Goal: Information Seeking & Learning: Understand process/instructions

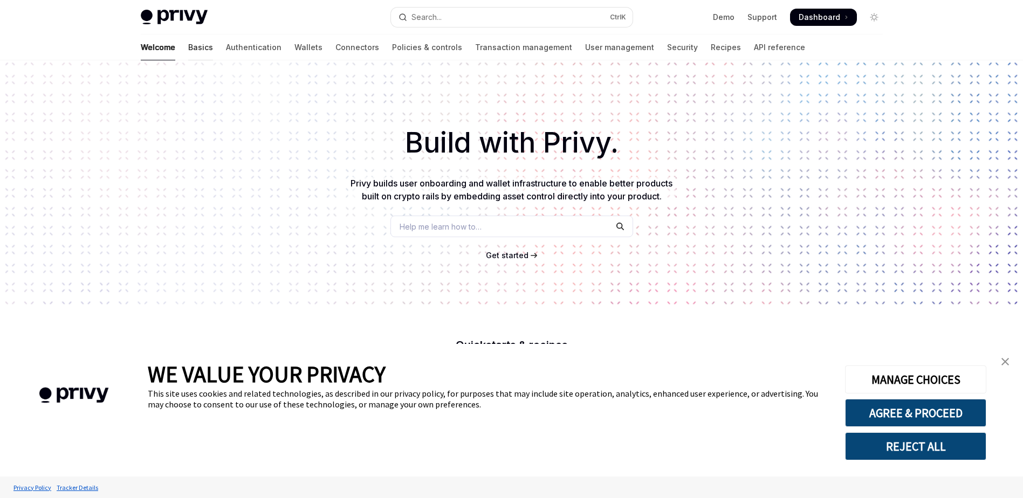
click at [188, 45] on link "Basics" at bounding box center [200, 48] width 25 height 26
type textarea "*"
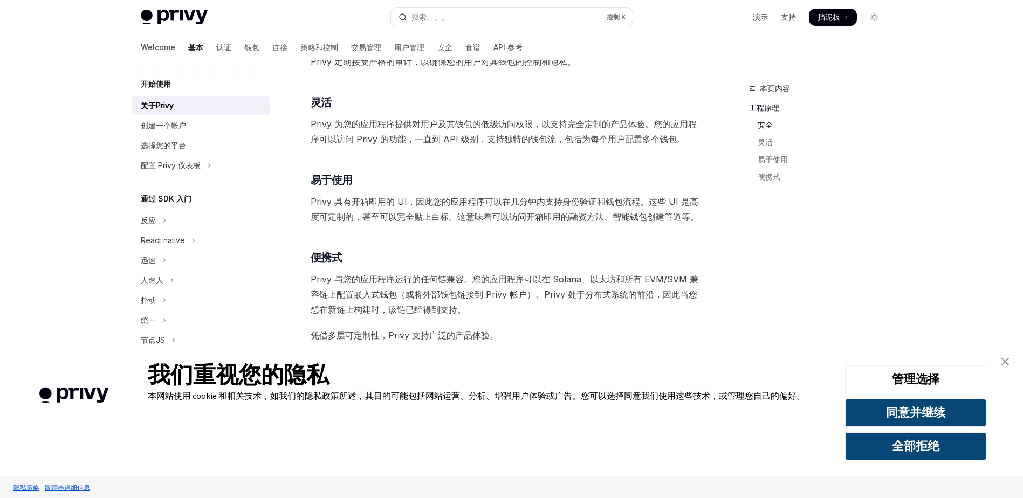
scroll to position [754, 0]
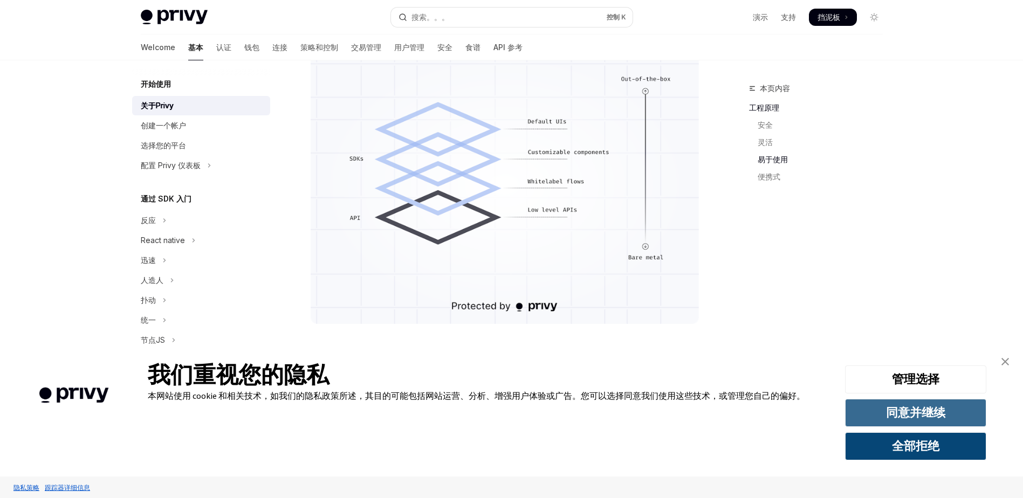
click at [924, 408] on button "同意并继续" at bounding box center [915, 413] width 141 height 28
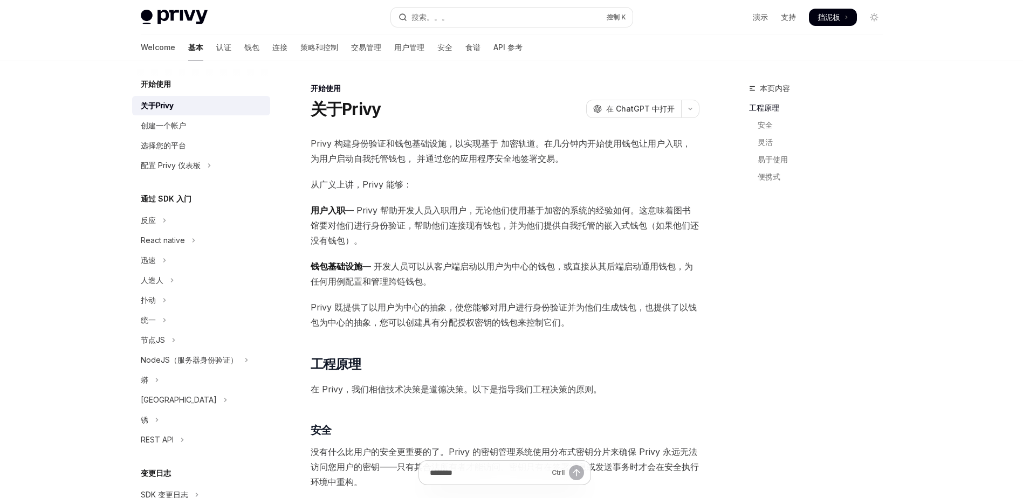
click at [866, 76] on div "本页内容 工程原理 安全 灵活 易于使用 便携式" at bounding box center [820, 127] width 142 height 134
click at [839, 22] on span "挡泥板" at bounding box center [829, 17] width 23 height 11
click at [403, 86] on div "开始使用" at bounding box center [505, 88] width 389 height 11
click at [435, 87] on div "开始使用" at bounding box center [505, 88] width 389 height 11
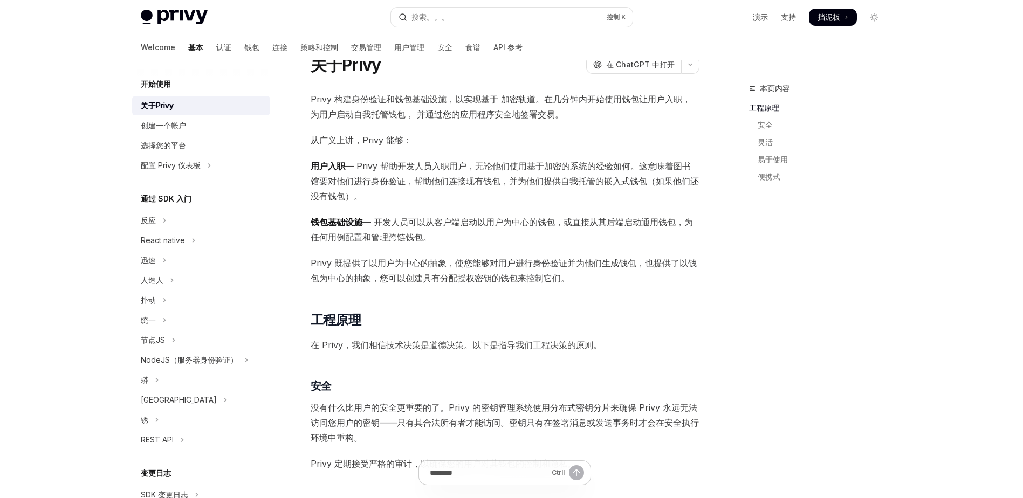
scroll to position [43, 0]
click at [574, 118] on span "Privy 构建身份验证和钱包基础设施，以实现基于 加密轨道。在几分钟内开始使用钱包让用户入职，为用户启动自我托管钱包， 并通过您的应用程序安全地签署交易。" at bounding box center [505, 108] width 389 height 30
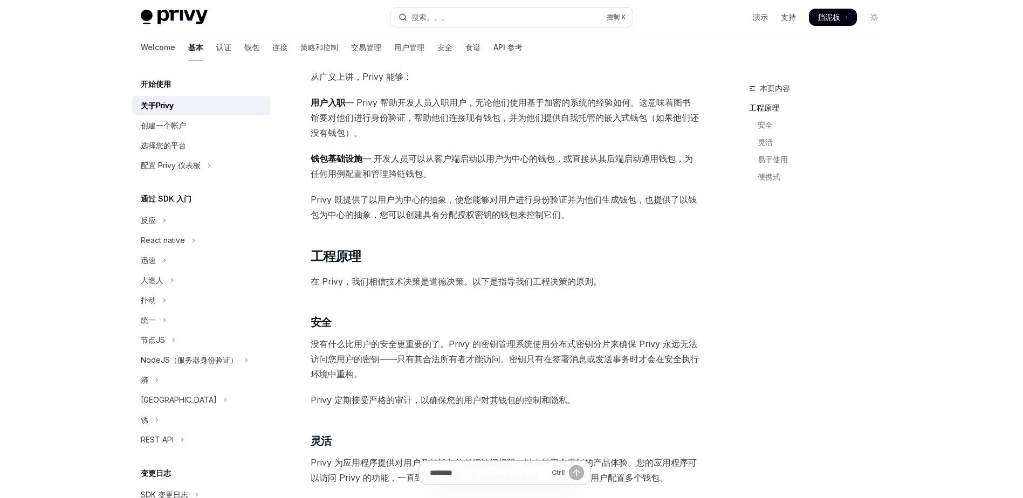
scroll to position [129, 0]
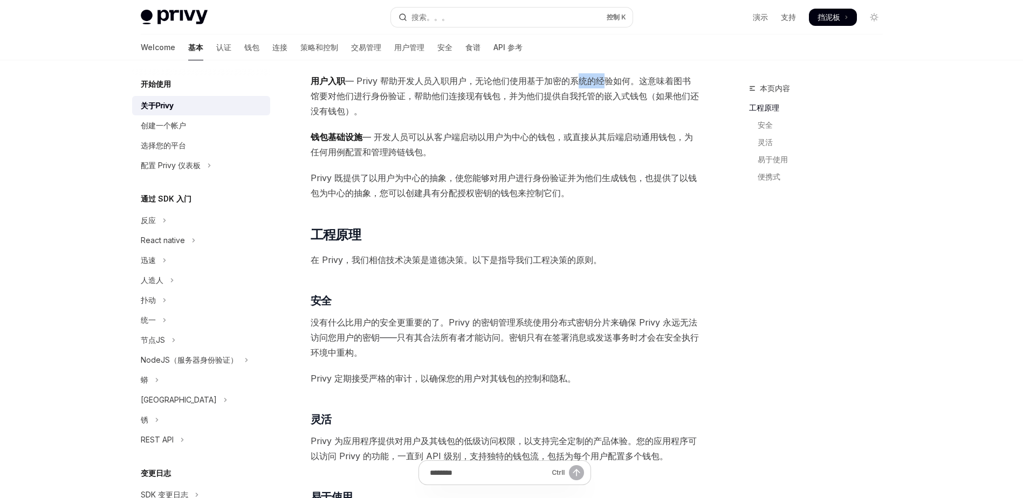
drag, startPoint x: 569, startPoint y: 85, endPoint x: 594, endPoint y: 85, distance: 25.3
click at [594, 85] on span "用户入职 — Privy 帮助开发人员入职用户，无论他们使用基于加密的系统的经验如何。这意味着图书馆要对他们进行身份验证，帮助他们连接现有钱包，并为他们提供自…" at bounding box center [505, 95] width 389 height 45
click at [573, 85] on span "用户入职 — Privy 帮助开发人员入职用户，无论他们使用基于加密的系统的经验如何。这意味着图书馆要对他们进行身份验证，帮助他们连接现有钱包，并为他们提供自…" at bounding box center [505, 95] width 389 height 45
click at [559, 83] on span "用户入职 — Privy 帮助开发人员入职用户，无论他们使用基于加密的系统的经验如何。这意味着图书馆要对他们进行身份验证，帮助他们连接现有钱包，并为他们提供自…" at bounding box center [505, 95] width 389 height 45
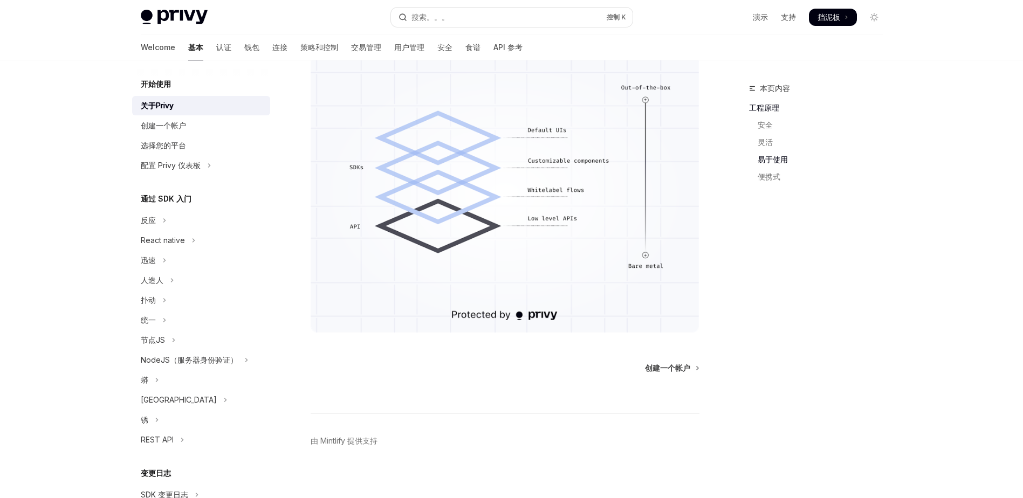
scroll to position [754, 0]
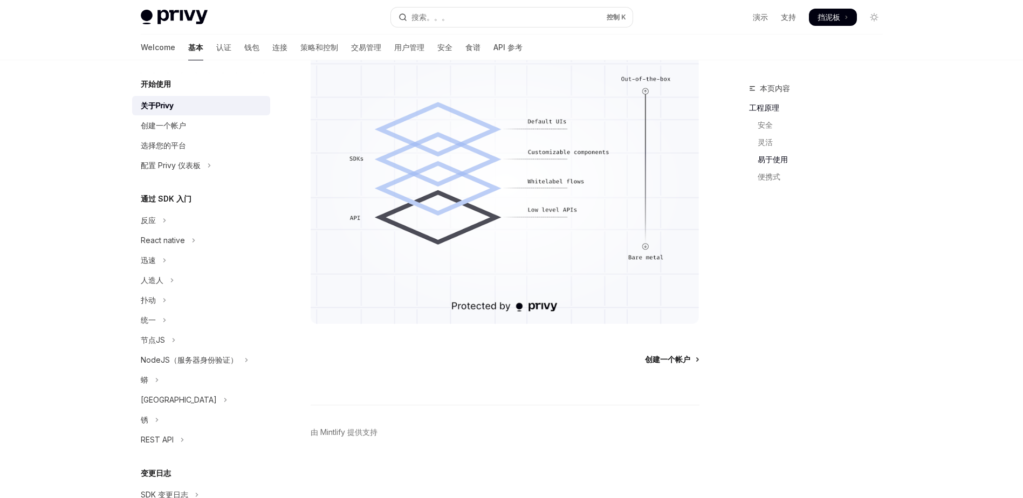
click at [676, 355] on span "创建一个帐户" at bounding box center [667, 359] width 45 height 11
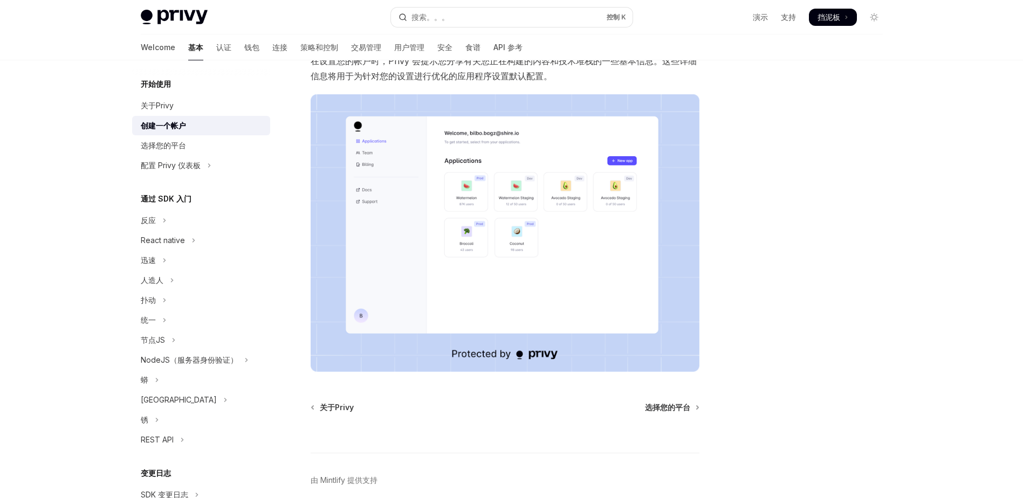
scroll to position [171, 0]
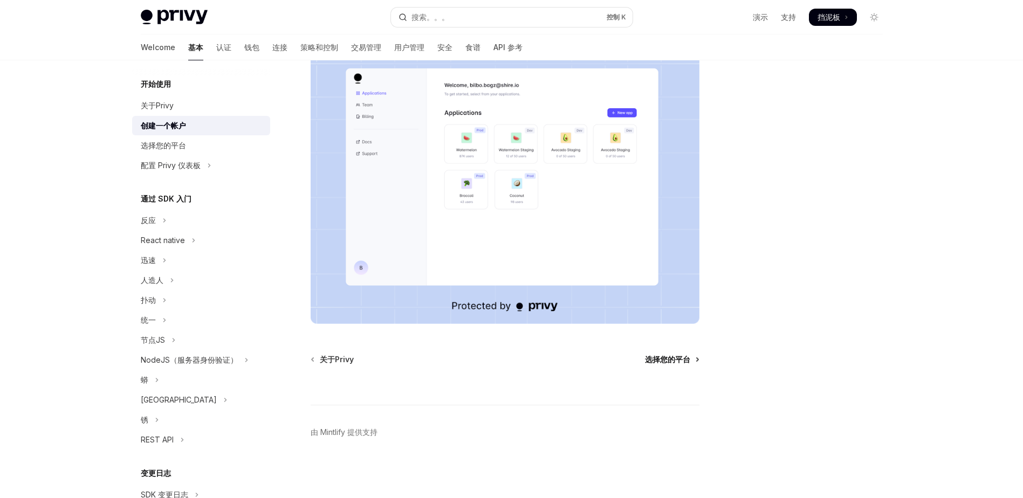
click at [672, 359] on span "选择您的平台" at bounding box center [667, 359] width 45 height 11
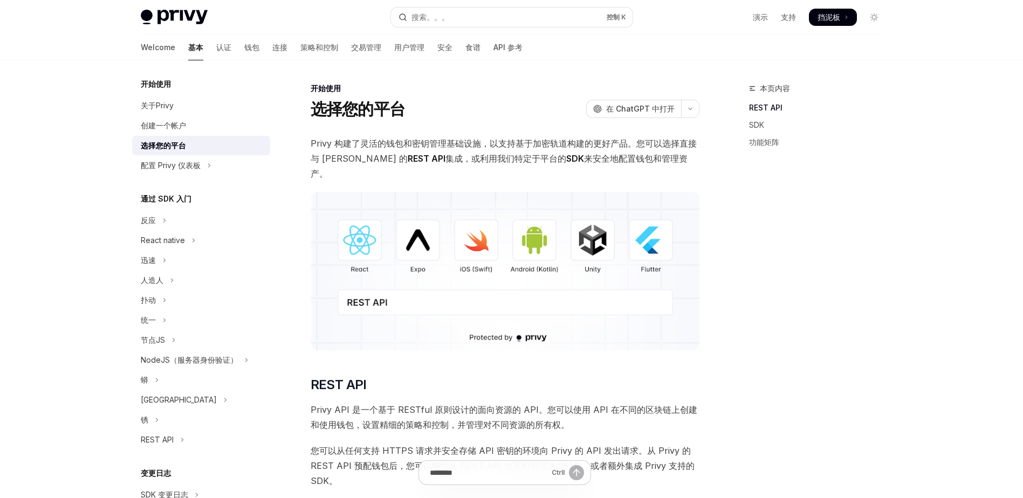
click at [472, 94] on div "开始使用 选择您的平台 开放人工智能 在 ChatGPT 中打开" at bounding box center [505, 101] width 389 height 36
click at [484, 94] on div "开始使用 选择您的平台 开放人工智能 在 ChatGPT 中打开" at bounding box center [505, 101] width 389 height 36
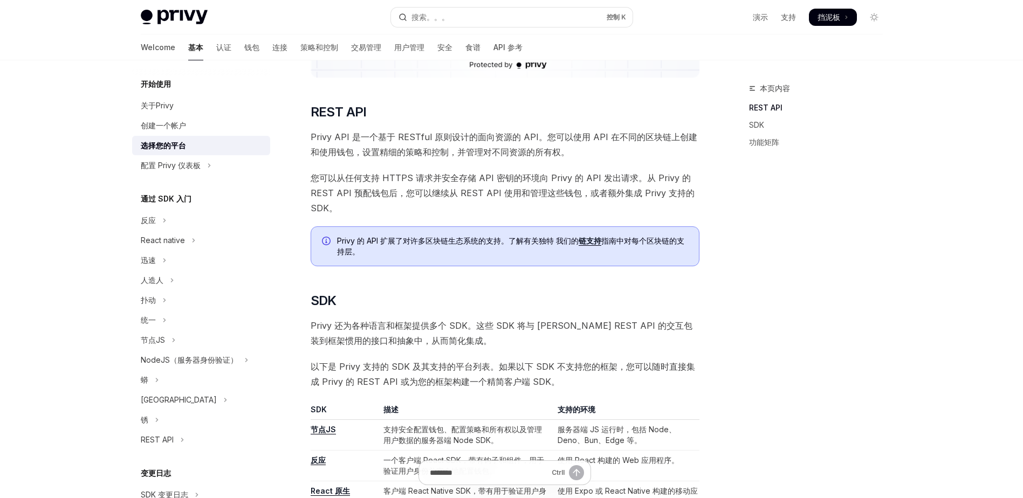
scroll to position [280, 0]
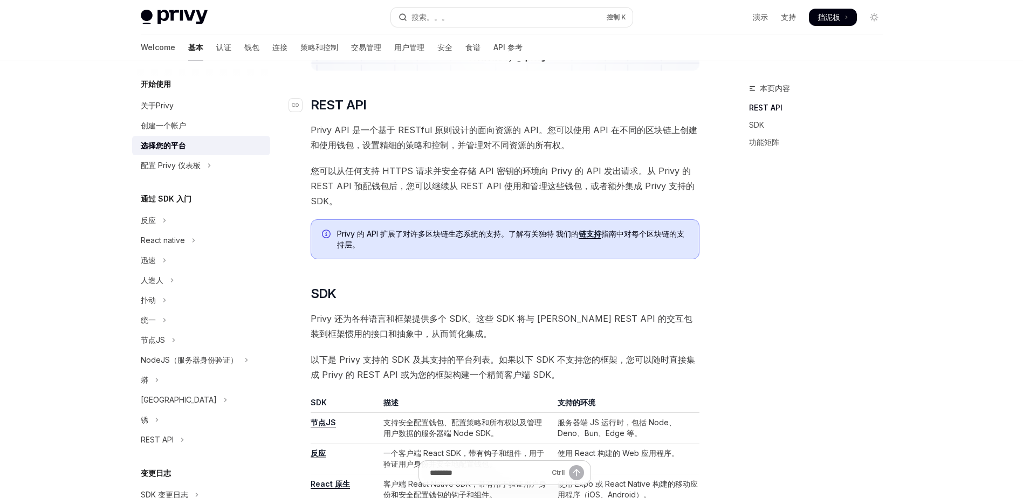
click at [416, 97] on h2 "​ REST API" at bounding box center [505, 105] width 389 height 17
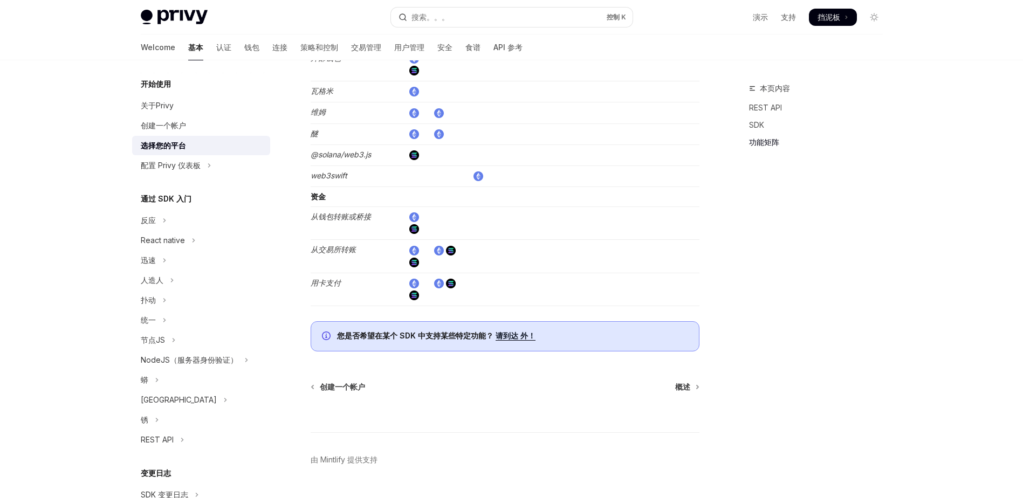
scroll to position [1878, 0]
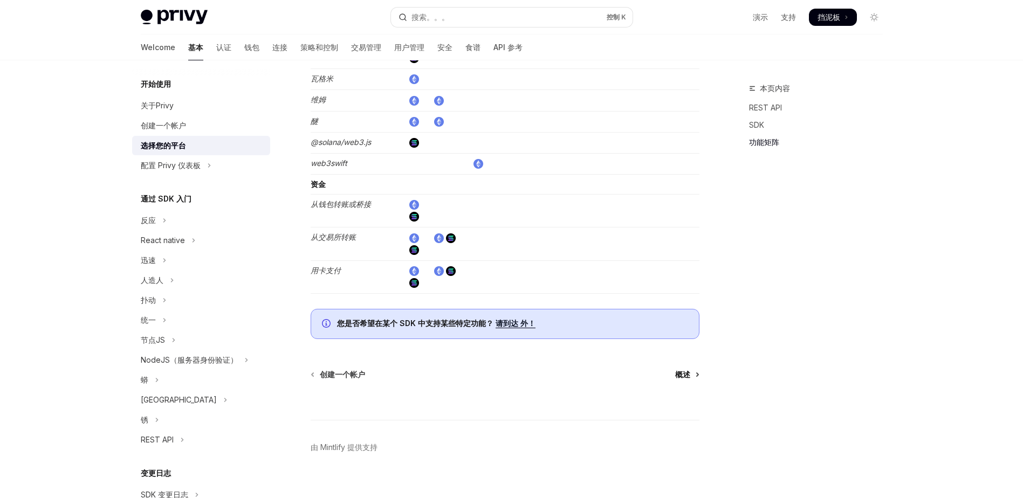
click at [682, 369] on span "概述" at bounding box center [682, 374] width 15 height 11
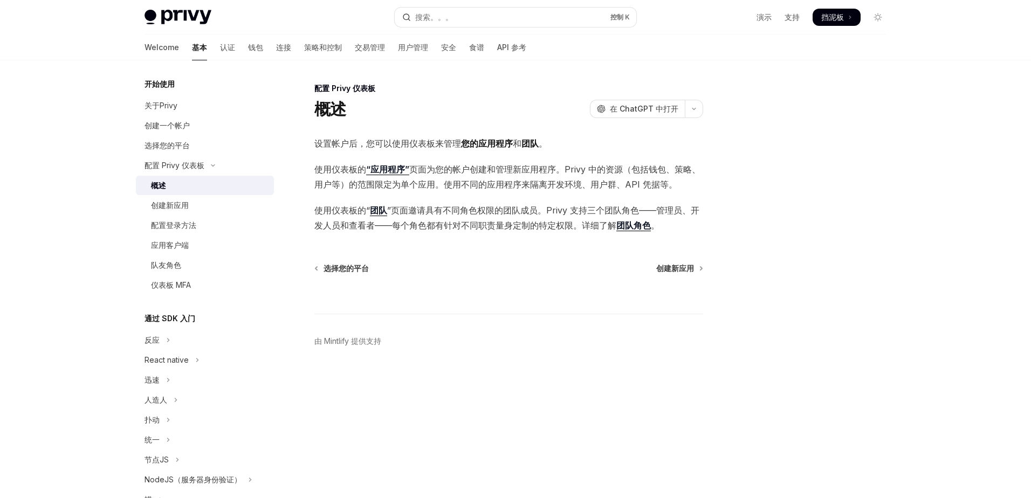
click at [481, 93] on div "配置 Privy 仪表板" at bounding box center [508, 88] width 389 height 11
click at [684, 266] on span "创建新应用" at bounding box center [675, 268] width 38 height 11
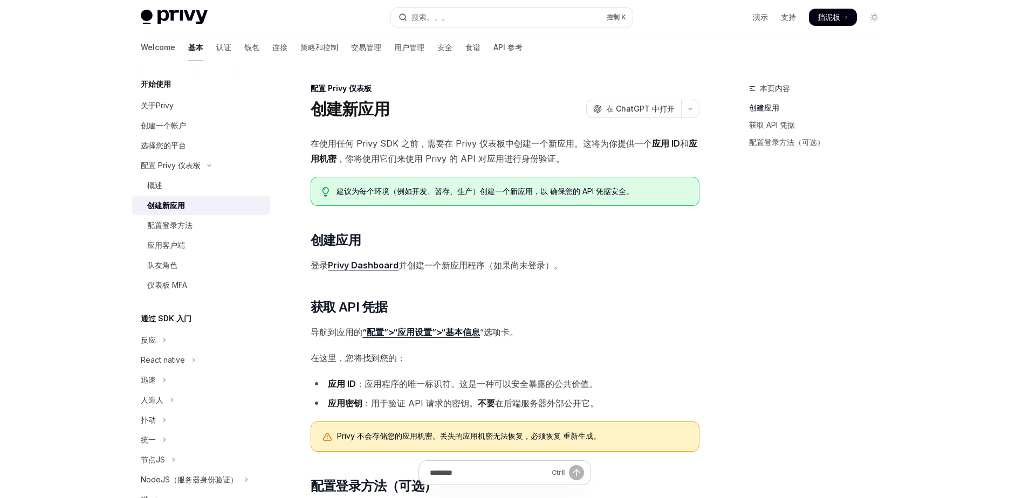
click at [451, 94] on div "配置 Privy 仪表板 创建新应用 开放人工智能 在 ChatGPT 中打开" at bounding box center [505, 101] width 389 height 36
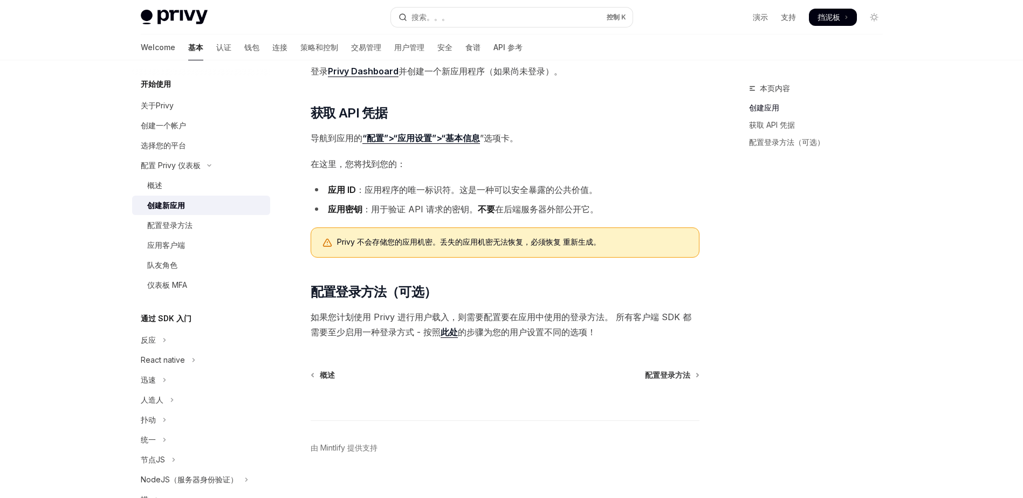
scroll to position [210, 0]
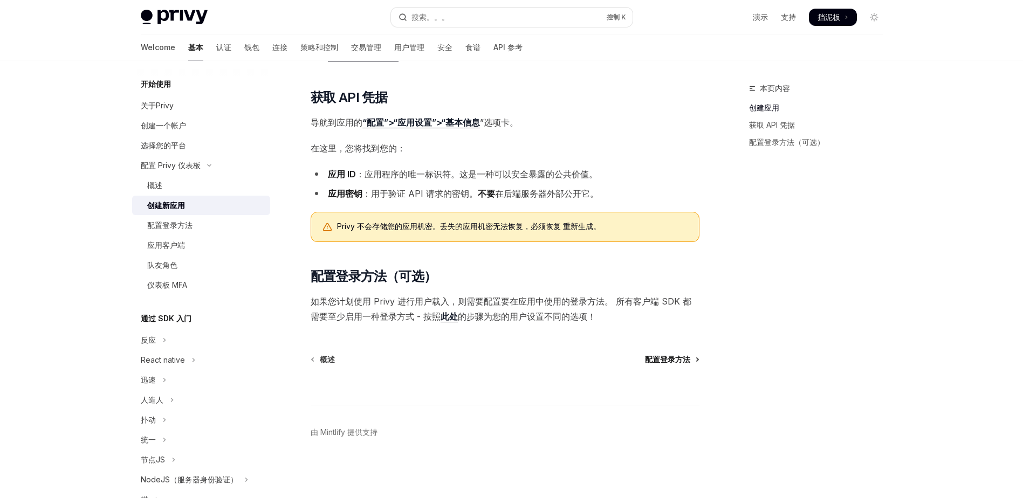
click at [671, 363] on span "配置登录方法" at bounding box center [667, 359] width 45 height 11
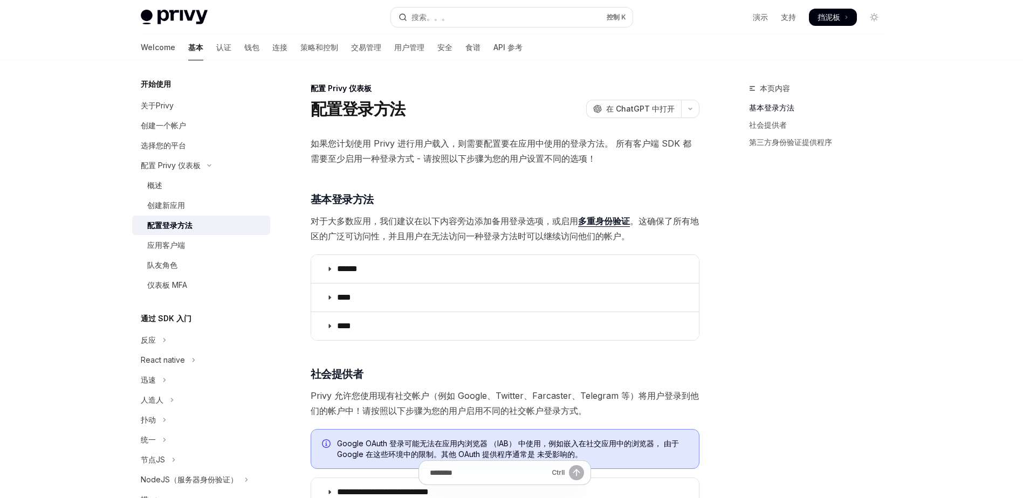
click at [480, 101] on div "配置登录方法 开放人工智能 在 ChatGPT 中打开" at bounding box center [505, 108] width 389 height 19
click at [503, 85] on div "配置 Privy 仪表板" at bounding box center [505, 88] width 389 height 11
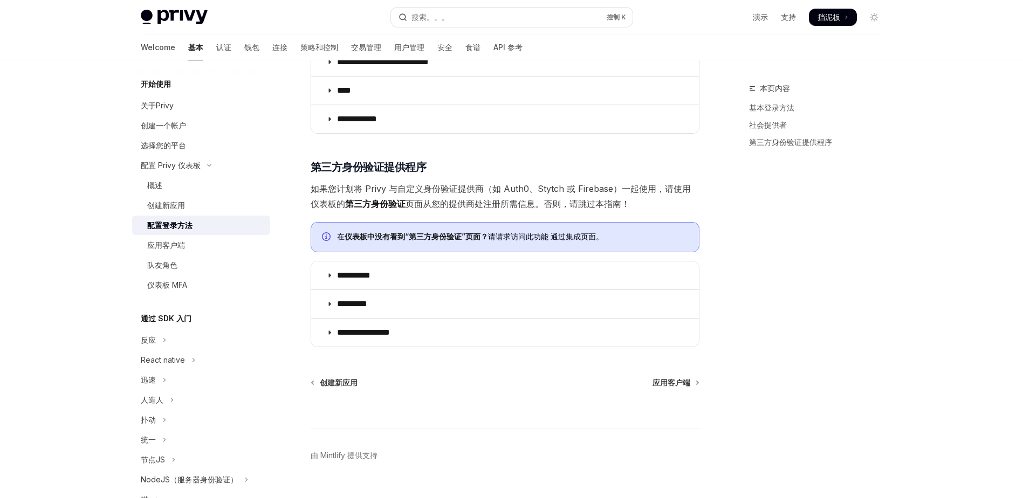
scroll to position [454, 0]
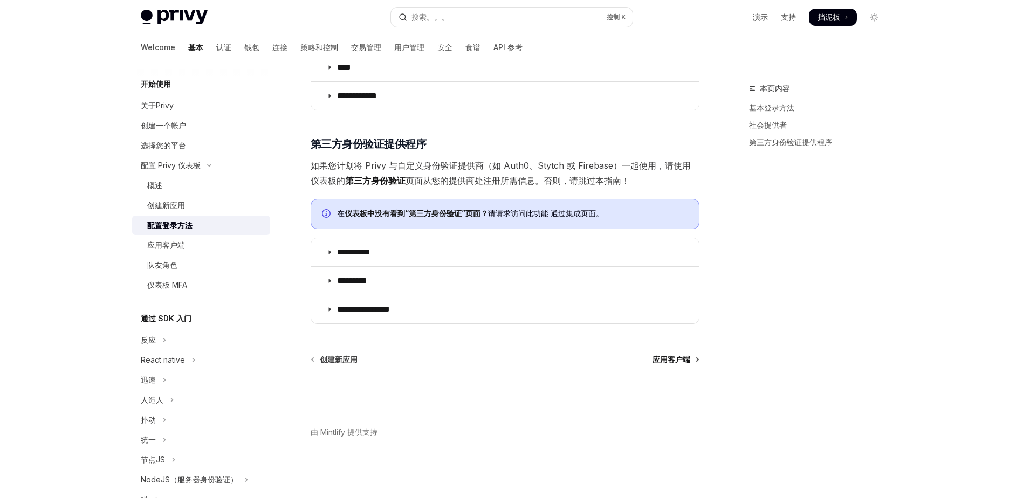
click at [674, 356] on span "应用客户端" at bounding box center [671, 359] width 38 height 11
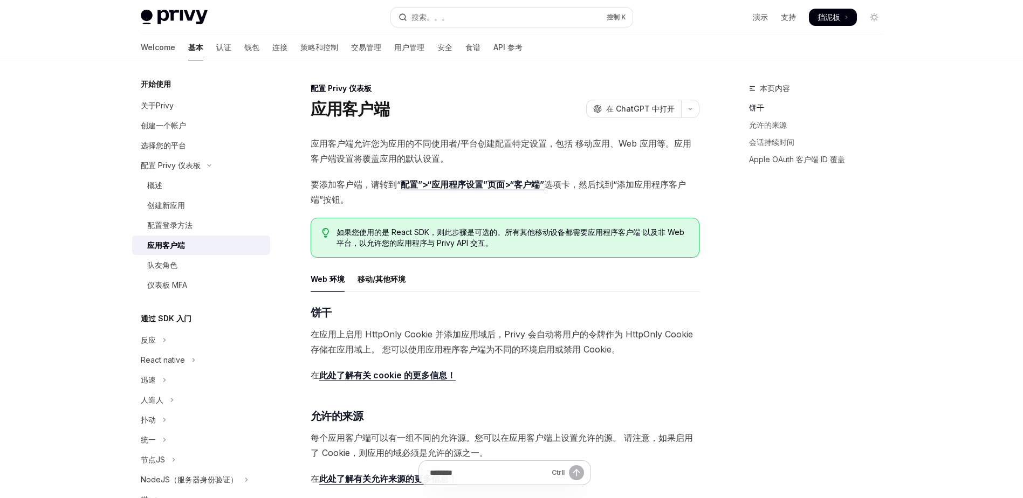
click at [517, 99] on div "配置 Privy 仪表板 应用客户端 开放人工智能 在 ChatGPT 中打开" at bounding box center [505, 101] width 389 height 36
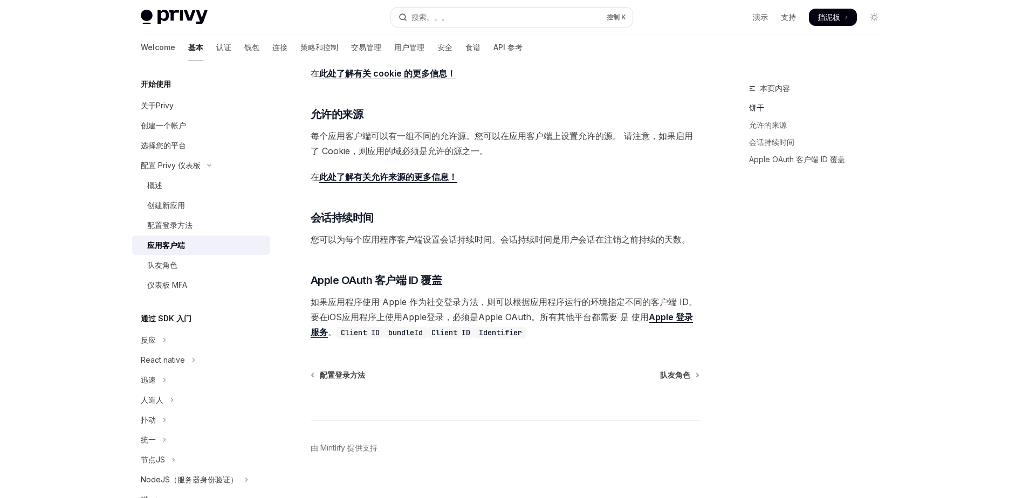
scroll to position [318, 0]
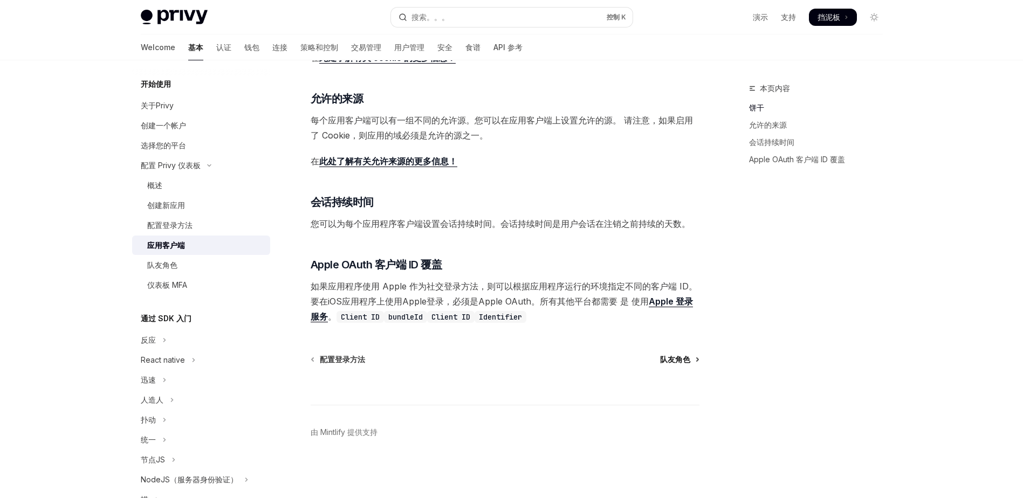
click at [678, 360] on span "队友角色" at bounding box center [675, 359] width 30 height 11
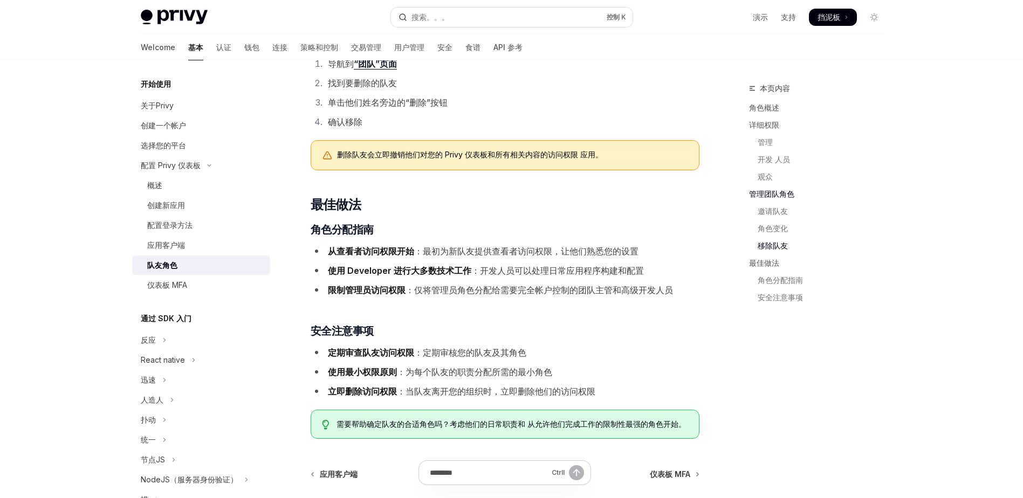
scroll to position [1735, 0]
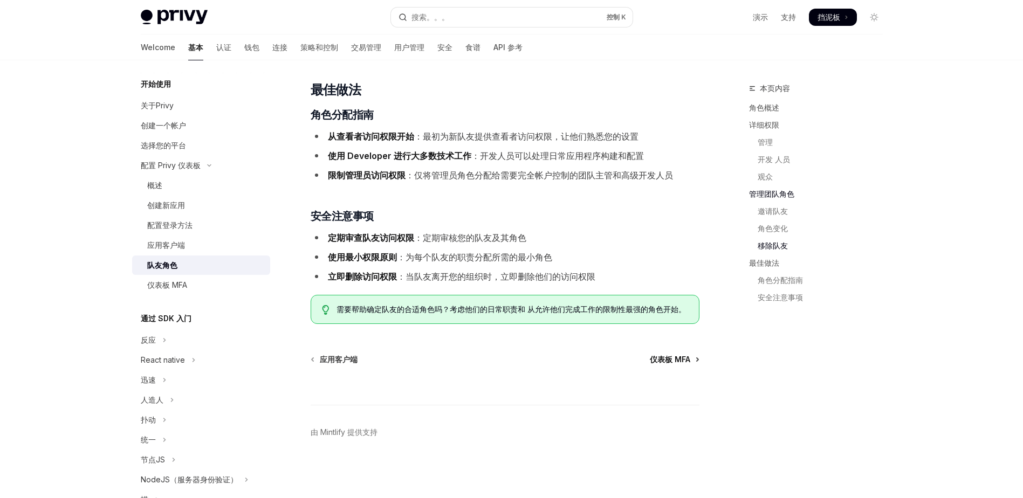
click at [675, 357] on span "仪表板 MFA" at bounding box center [670, 359] width 40 height 11
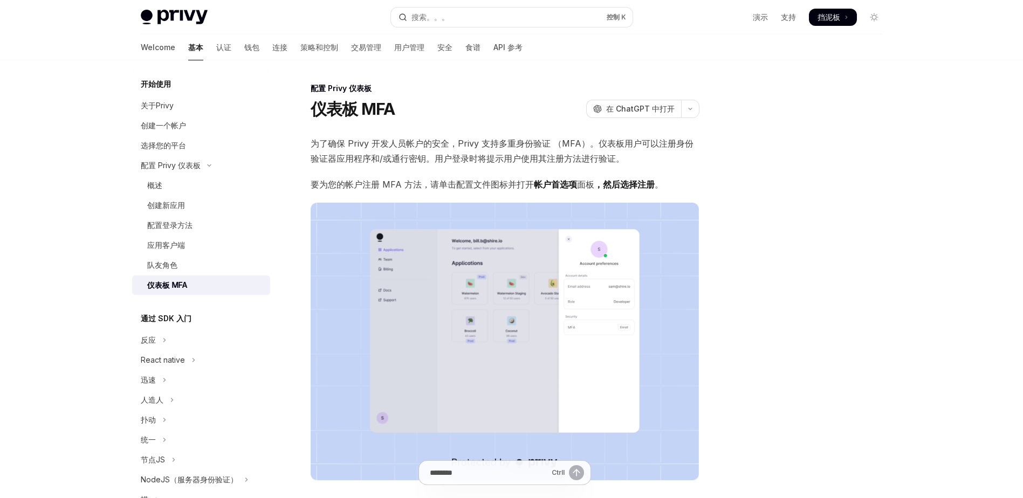
click at [487, 78] on div "配置 Privy 仪表板 仪表板 MFA 开放人工智能 在 ChatGPT 中打开 开放人工智能 Open in ChatGPT 为了确保 Privy 开发人…" at bounding box center [511, 357] width 759 height 594
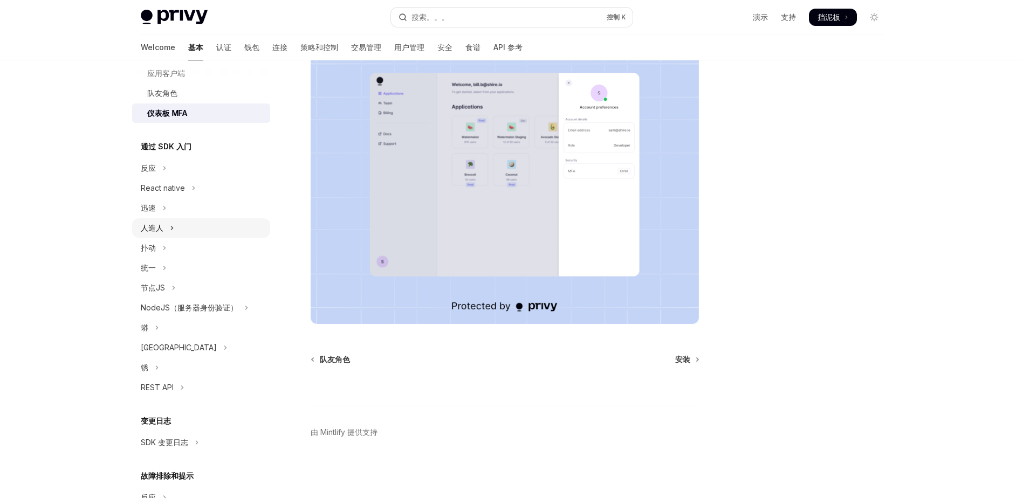
scroll to position [243, 0]
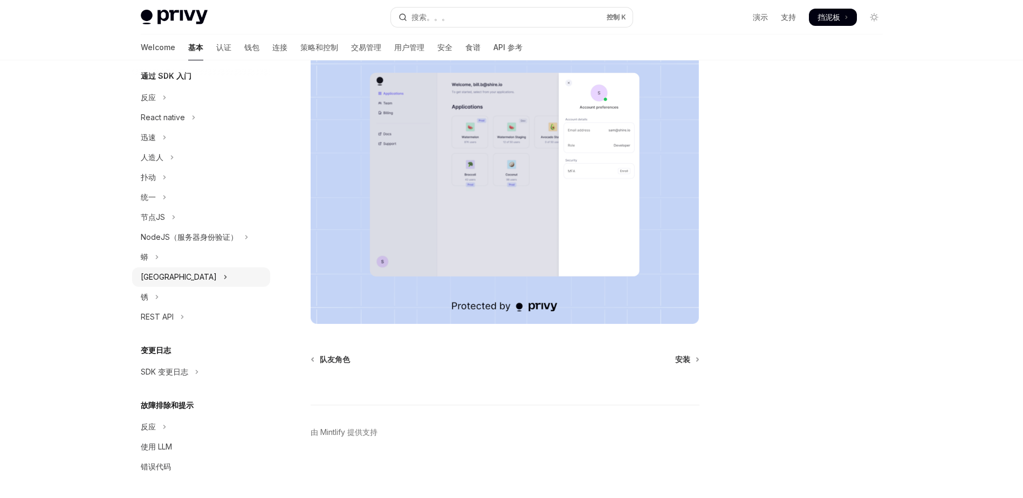
click at [223, 274] on icon "切换 Java 部分" at bounding box center [225, 277] width 4 height 13
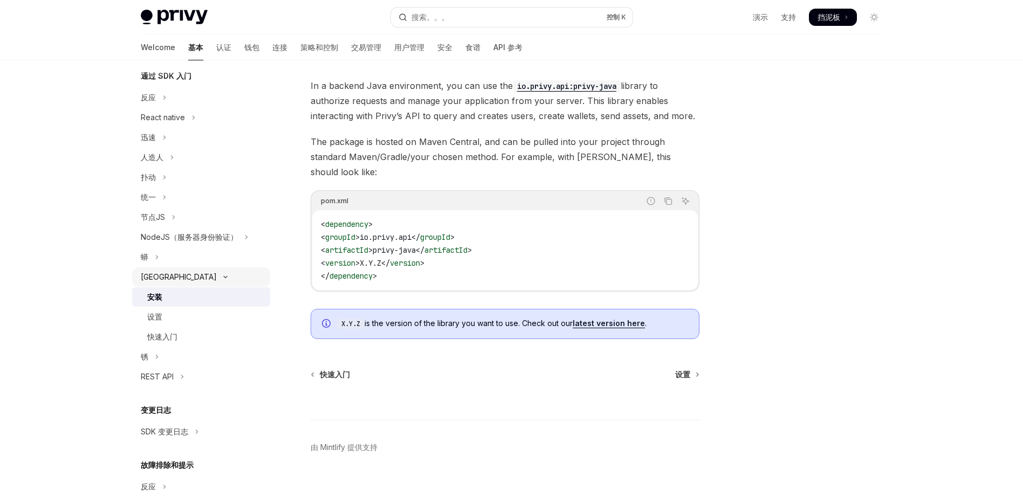
scroll to position [43, 0]
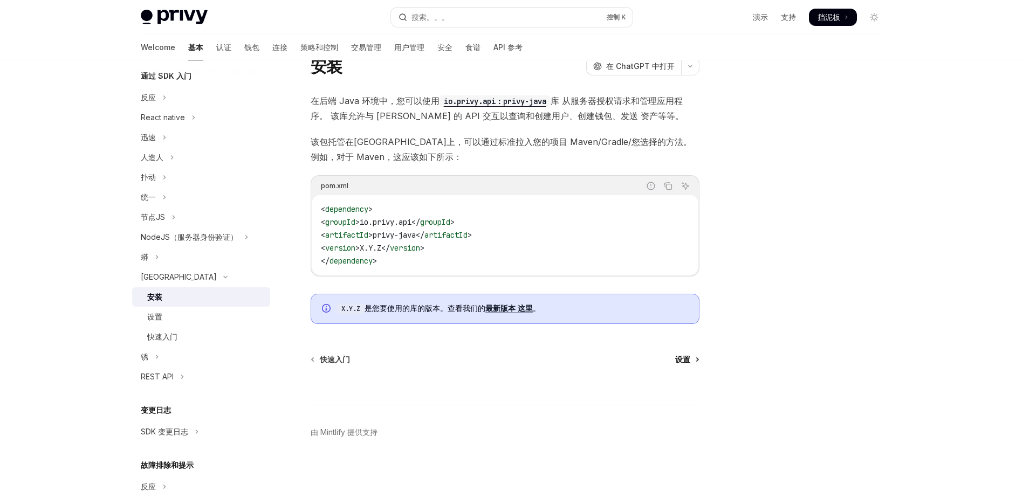
click at [679, 358] on span "设置" at bounding box center [682, 359] width 15 height 11
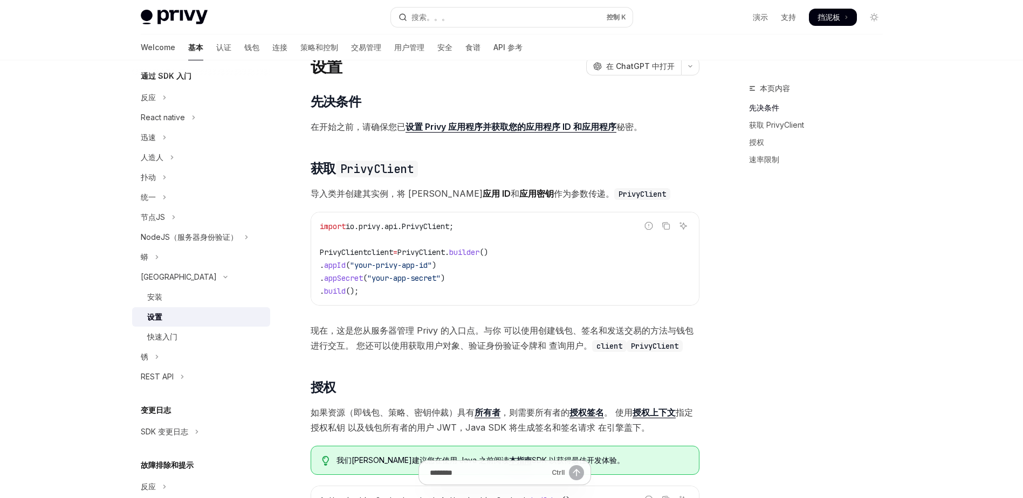
click at [520, 90] on div "[GEOGRAPHIC_DATA] 设置 开放人工智能 在 ChatGPT 中打开 开放人工智能 Open in ChatGPT ​ 先决条件 在开始之前，请…" at bounding box center [403, 444] width 595 height 811
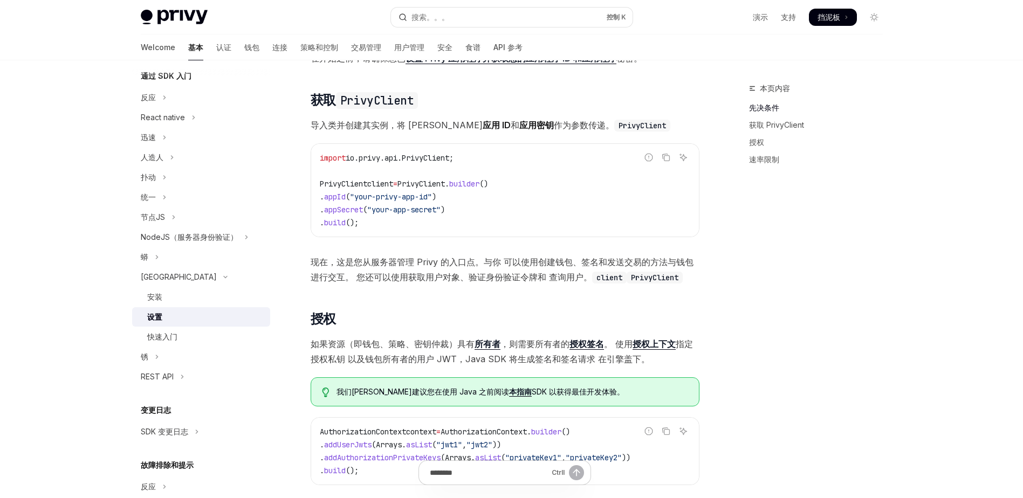
scroll to position [112, 0]
click at [490, 78] on div "​ 先决条件 在开始之前，请确保您已 设置 Privy 应用程序并获取您的应用程序 ID 和应用程序 秘密。 ​ 获取 PrivyClient 导入类并创建其…" at bounding box center [505, 315] width 389 height 582
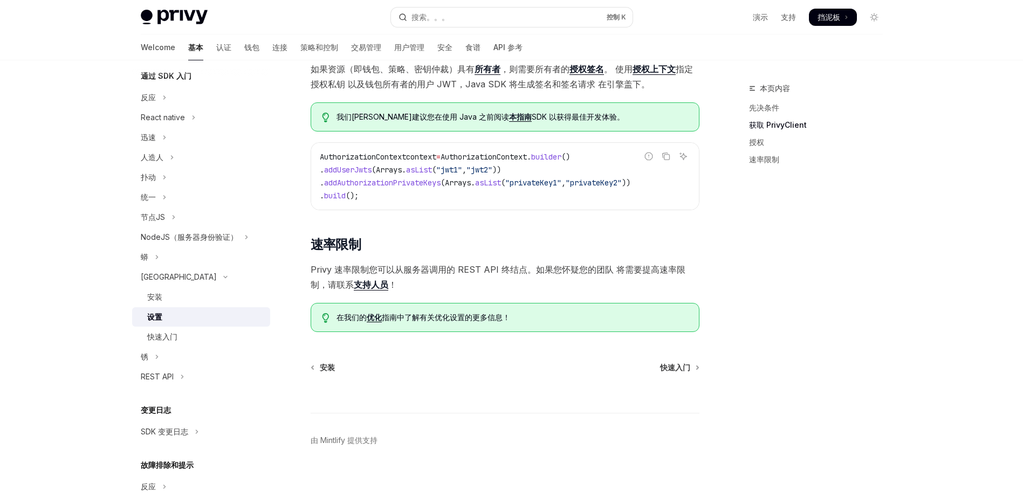
scroll to position [387, 0]
drag, startPoint x: 432, startPoint y: 268, endPoint x: 488, endPoint y: 269, distance: 55.5
click at [488, 269] on span "Privy 速率限制您可以从服务器调用的 REST API 终结点。如果您怀疑您的团队 将需要提高速率限制，请联系 支持人员 ！" at bounding box center [505, 277] width 389 height 30
drag, startPoint x: 488, startPoint y: 269, endPoint x: 559, endPoint y: 276, distance: 71.0
click at [559, 276] on span "Privy 速率限制您可以从服务器调用的 REST API 终结点。如果您怀疑您的团队 将需要提高速率限制，请联系 支持人员 ！" at bounding box center [505, 277] width 389 height 30
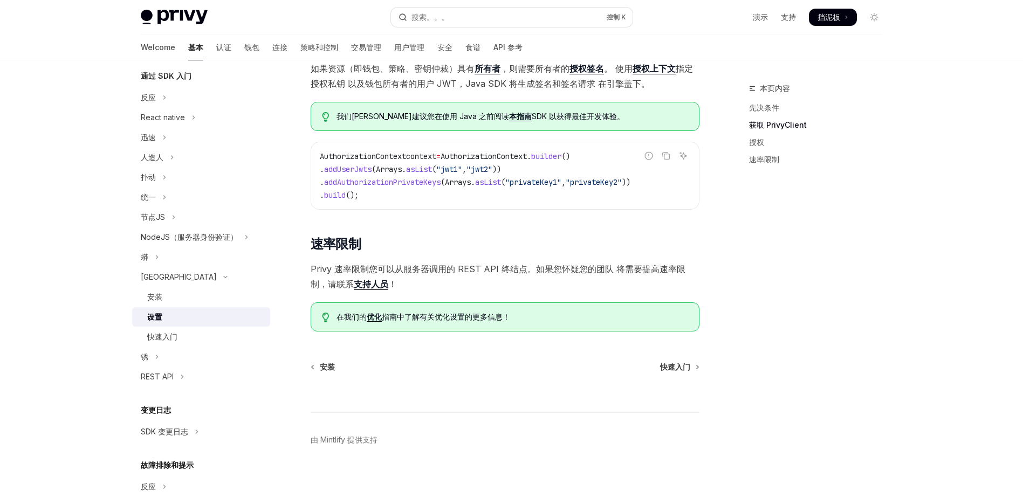
scroll to position [394, 0]
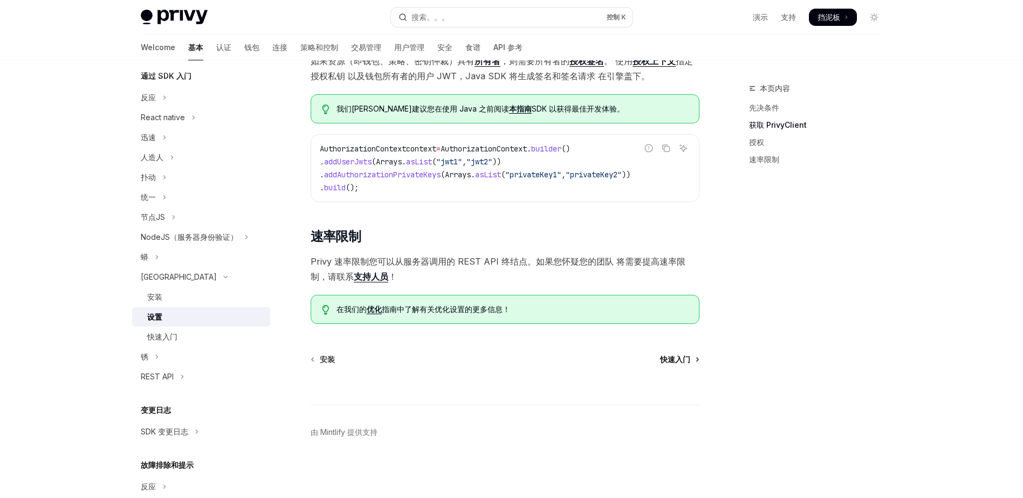
click at [667, 362] on span "快速入门" at bounding box center [675, 359] width 30 height 11
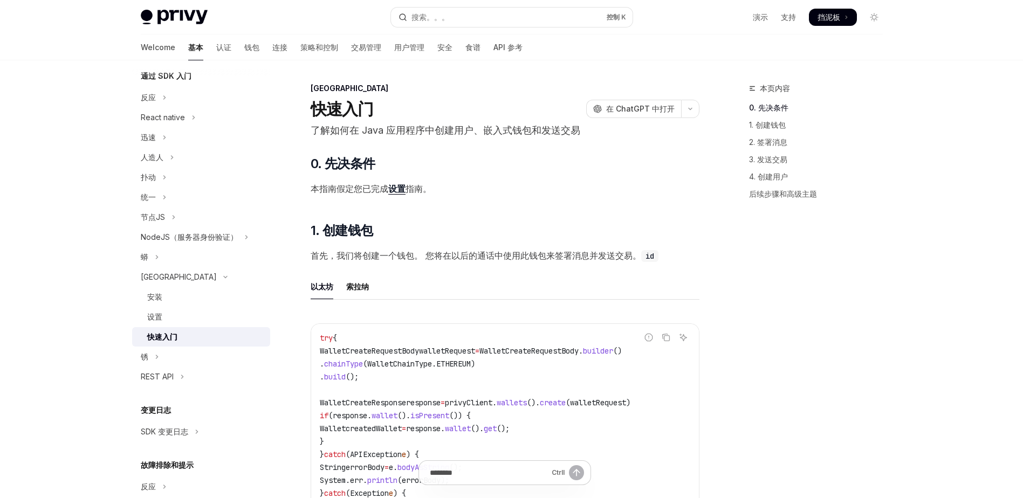
click at [501, 106] on div "快速入门 开放人工智能 在 ChatGPT 中打开" at bounding box center [505, 108] width 389 height 19
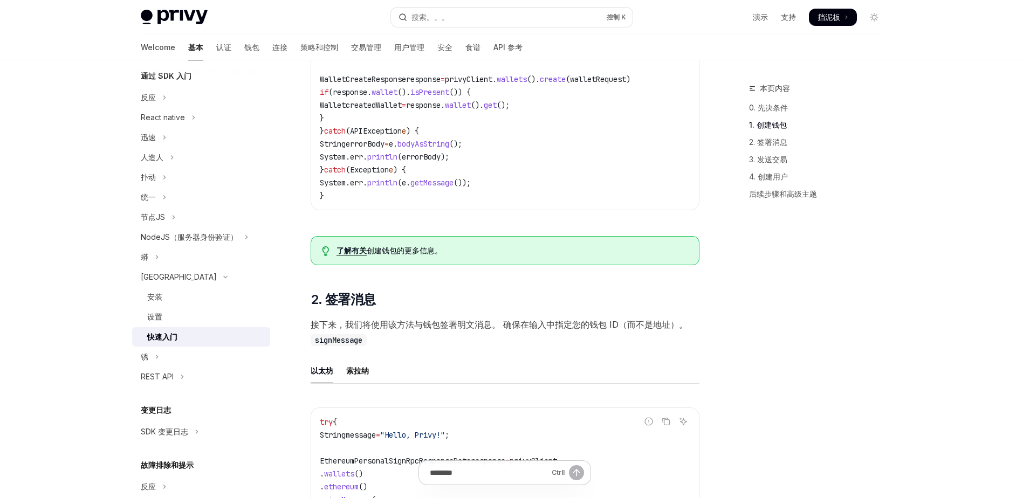
scroll to position [302, 0]
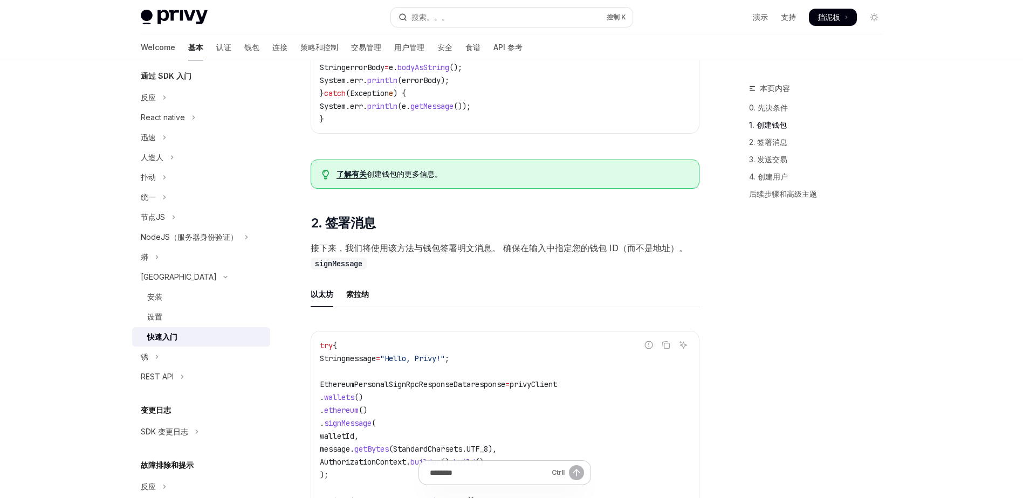
scroll to position [399, 0]
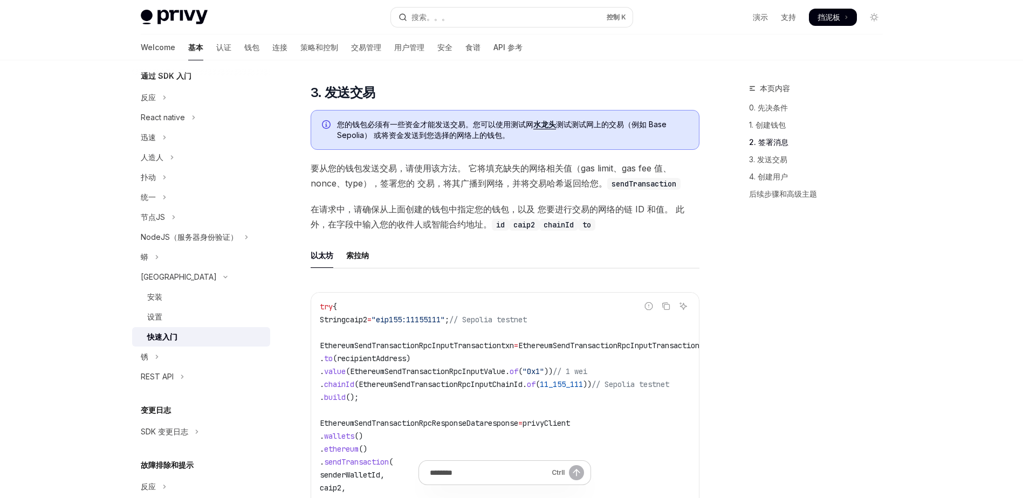
click at [432, 88] on div "​ 0. 先决条件 本指南假定您已完成 设置 指南。 ​ 1. 创建钱包 首先，我们将创建一个钱包。 您将在以后的通话中使用此钱包来签署消息并发送交易。 id…" at bounding box center [505, 287] width 389 height 2244
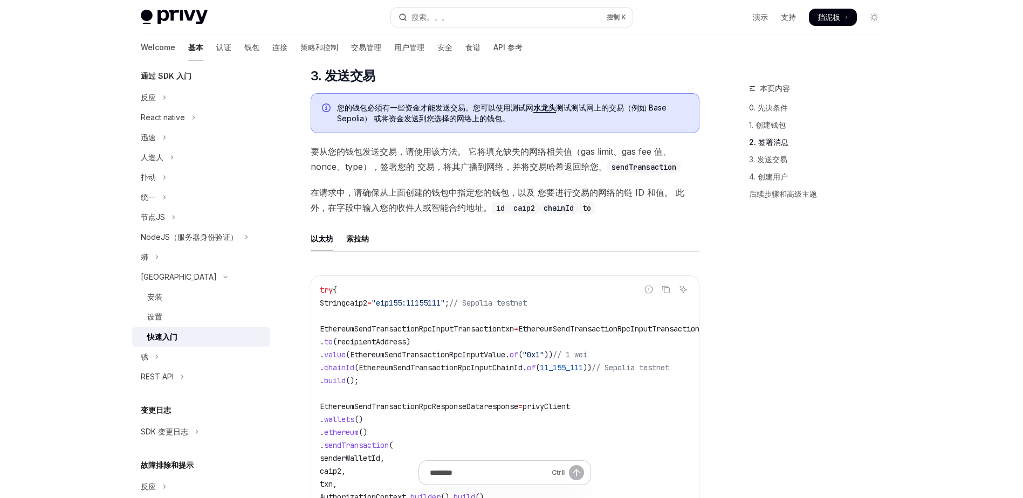
scroll to position [1008, 0]
click at [452, 84] on div "​ 0. 先决条件 本指南假定您已完成 设置 指南。 ​ 1. 创建钱包 首先，我们将创建一个钱包。 您将在以后的通话中使用此钱包来签署消息并发送交易。 id…" at bounding box center [505, 269] width 389 height 2244
click at [457, 84] on div "​ 0. 先决条件 本指南假定您已完成 设置 指南。 ​ 1. 创建钱包 首先，我们将创建一个钱包。 您将在以后的通话中使用此钱包来签署消息并发送交易。 id…" at bounding box center [505, 269] width 389 height 2244
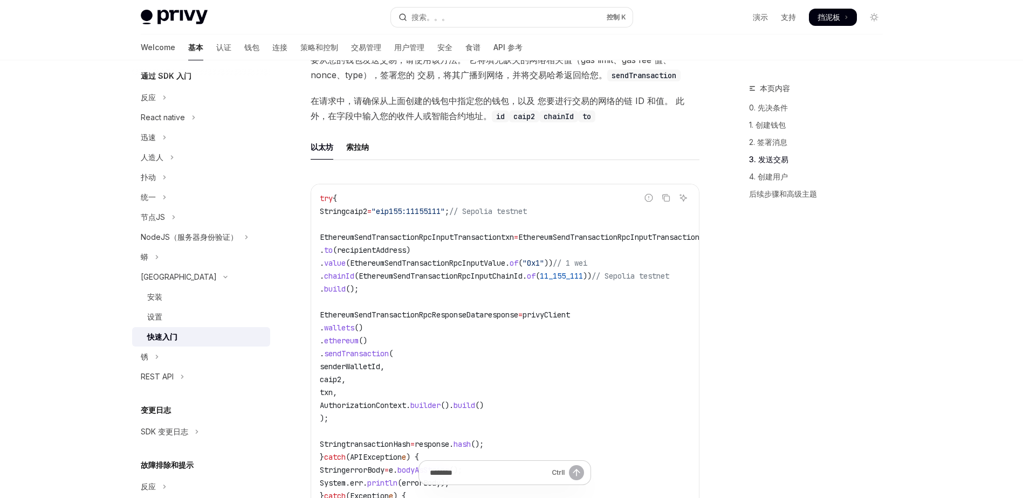
scroll to position [1101, 0]
click at [302, 98] on div "爪哇岛 快速入门 开放人工智能 在 ChatGPT 中打开 了解如何在 Java 应用程序中创建用户、嵌入式钱包和发送交易 开放人工智能 Open in Ch…" at bounding box center [403, 226] width 595 height 2491
click at [296, 101] on div "爪哇岛 快速入门 开放人工智能 在 ChatGPT 中打开 了解如何在 Java 应用程序中创建用户、嵌入式钱包和发送交易 开放人工智能 Open in Ch…" at bounding box center [403, 226] width 595 height 2491
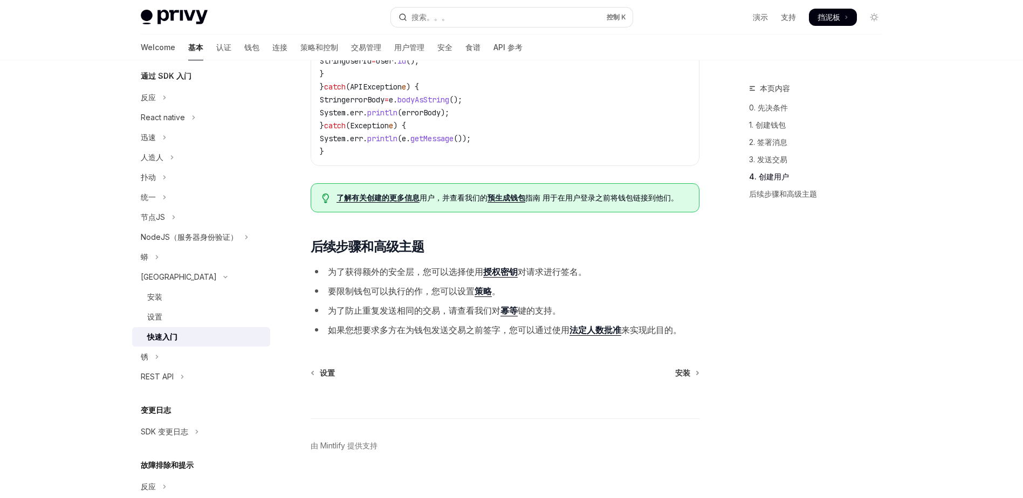
scroll to position [2052, 0]
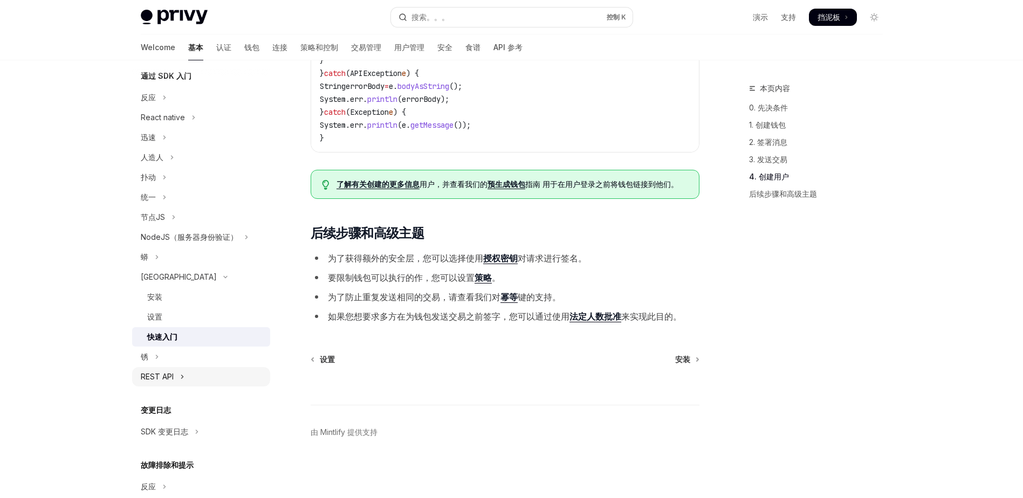
click at [173, 376] on div "REST API" at bounding box center [157, 376] width 33 height 13
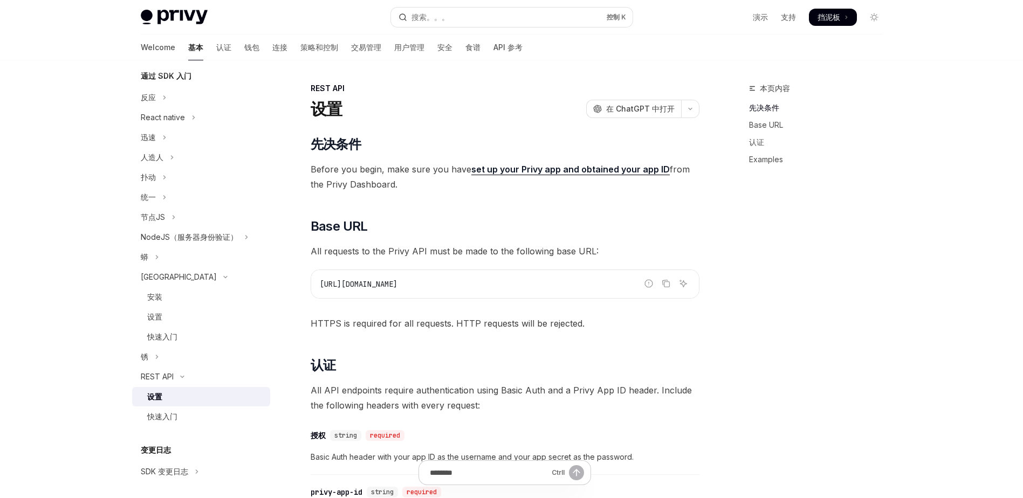
click at [166, 396] on div "设置" at bounding box center [205, 396] width 116 height 13
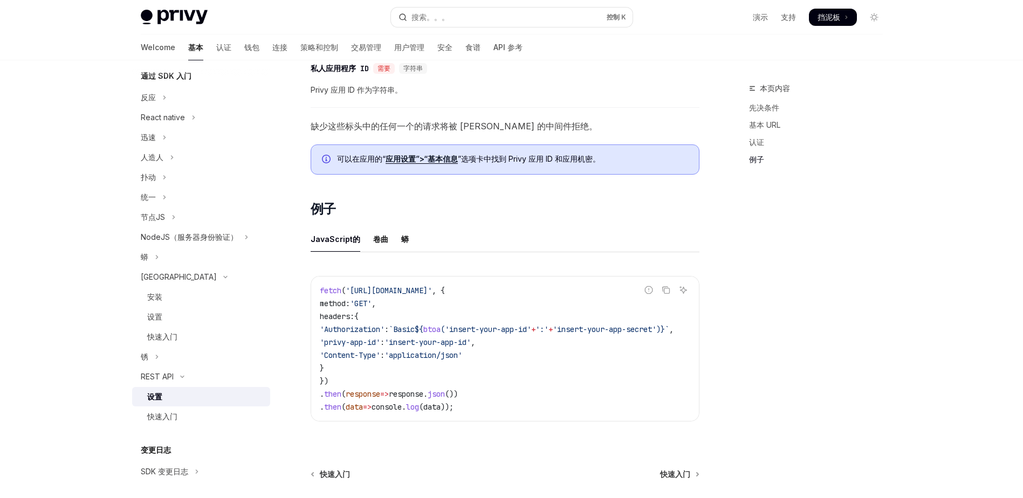
scroll to position [536, 0]
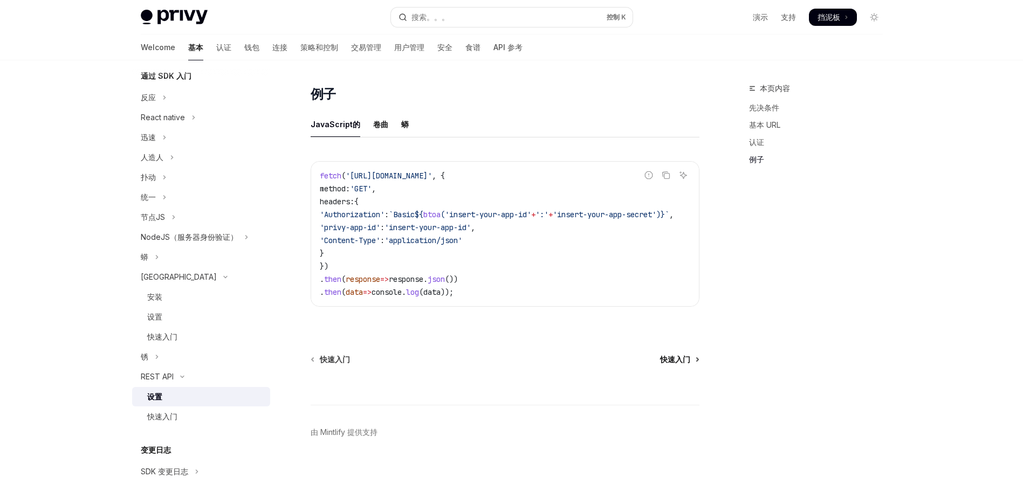
click at [676, 358] on span "快速入门" at bounding box center [675, 359] width 30 height 11
type textarea "*"
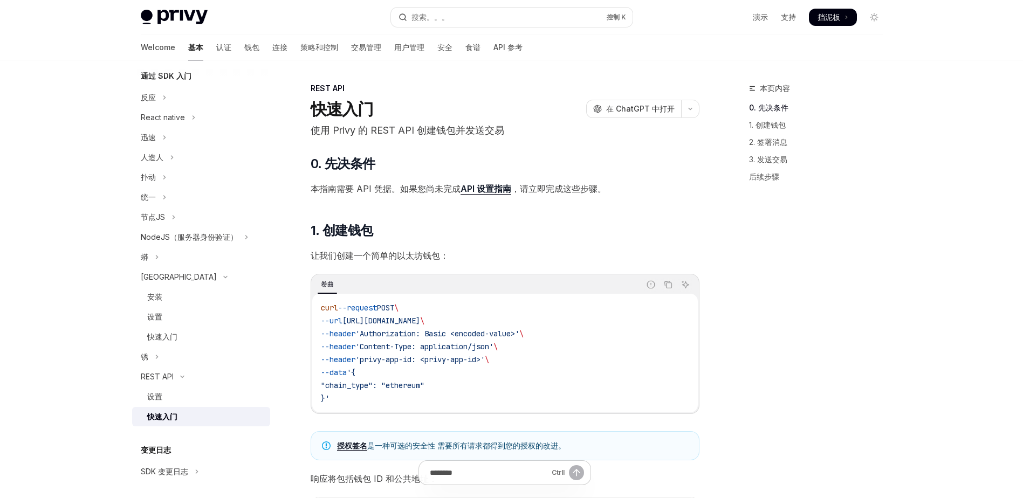
click at [479, 84] on div "REST API" at bounding box center [505, 88] width 389 height 11
click at [431, 90] on div "REST API" at bounding box center [505, 88] width 389 height 11
click at [410, 92] on div "REST API" at bounding box center [505, 88] width 389 height 11
click at [432, 92] on div "REST API" at bounding box center [505, 88] width 389 height 11
click at [412, 91] on div "REST API" at bounding box center [505, 88] width 389 height 11
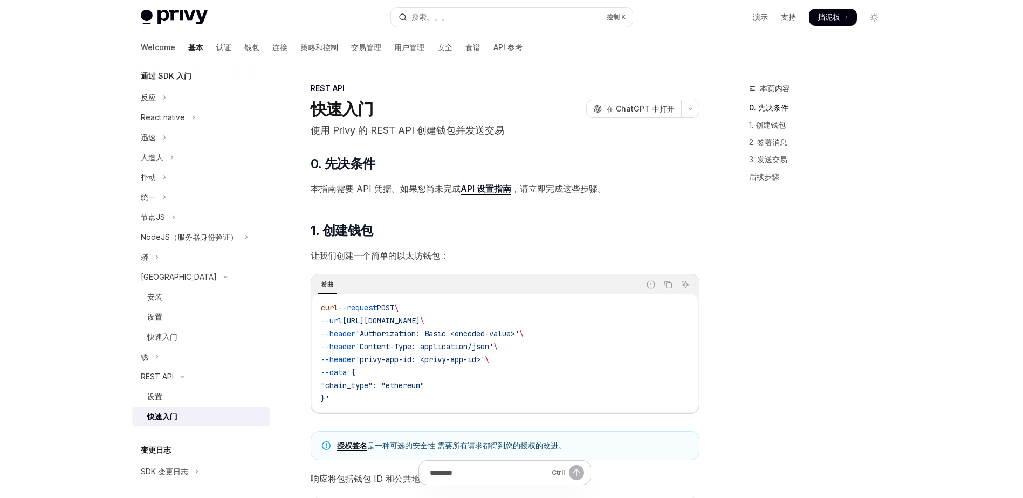
click at [415, 59] on div "Welcome 基本 认证 钱包 连接 策略和控制 交易管理 用户管理 安全 食谱 API 参考" at bounding box center [332, 48] width 382 height 26
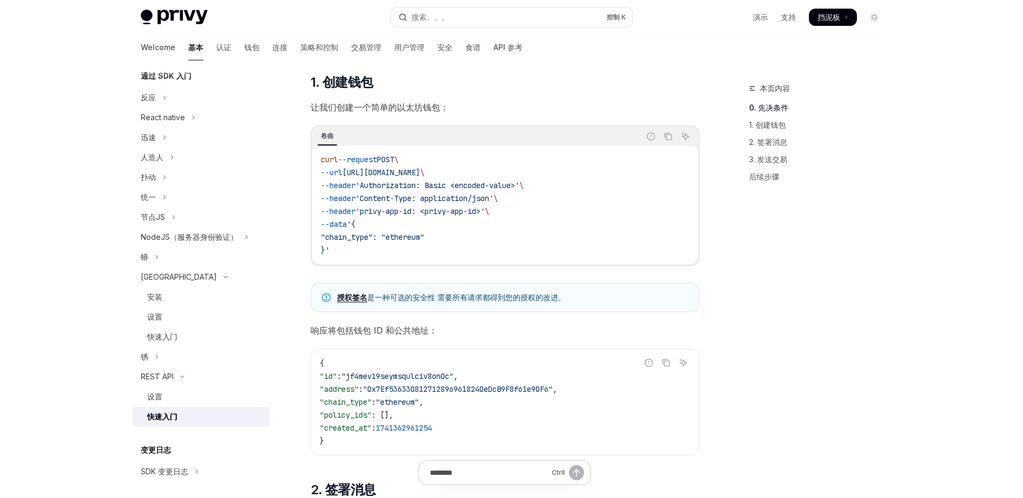
scroll to position [149, 0]
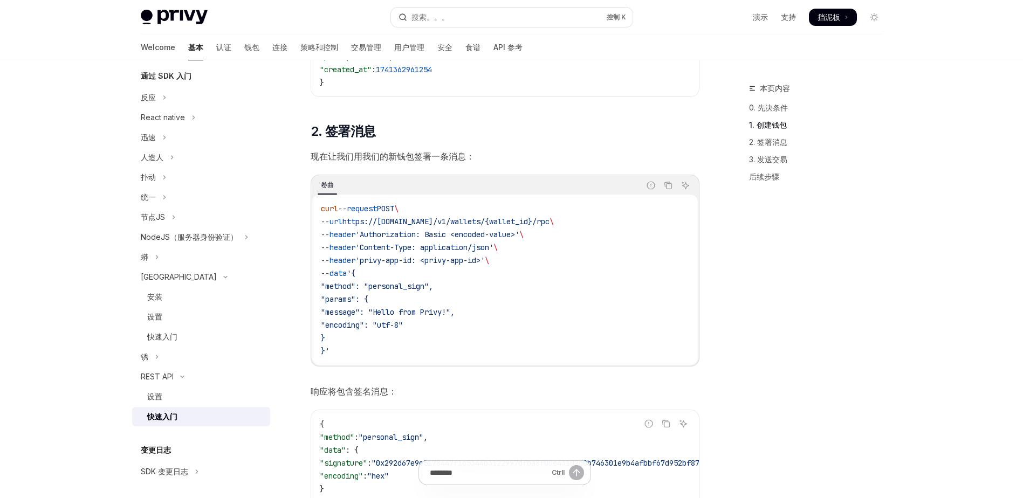
scroll to position [514, 0]
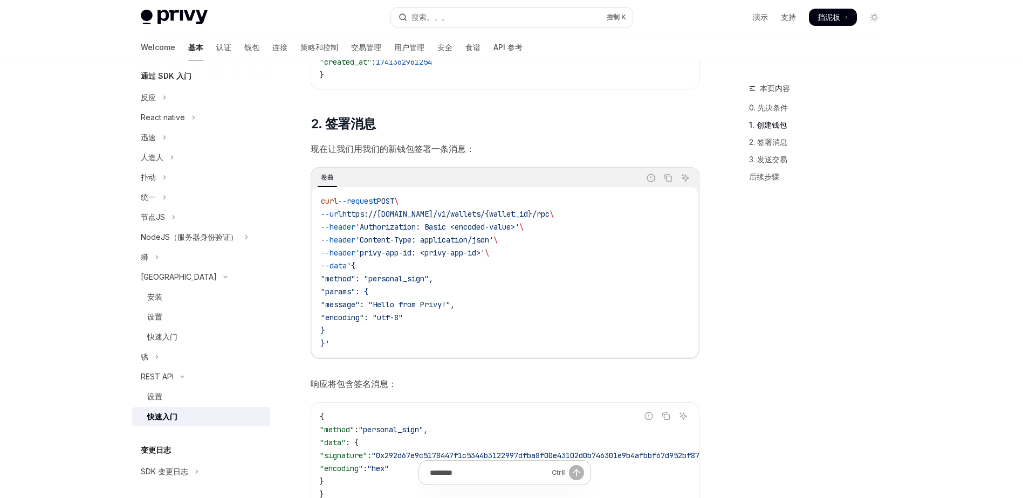
click at [414, 91] on div "​ 0. 先决条件 本指南需要 API 凭据。如果您尚未完成 API 设置指南 ，请立即完成这些步骤。 ​ 1. 创建钱包 让我们创建一个简单的以太坊钱包： …" at bounding box center [505, 413] width 389 height 1544
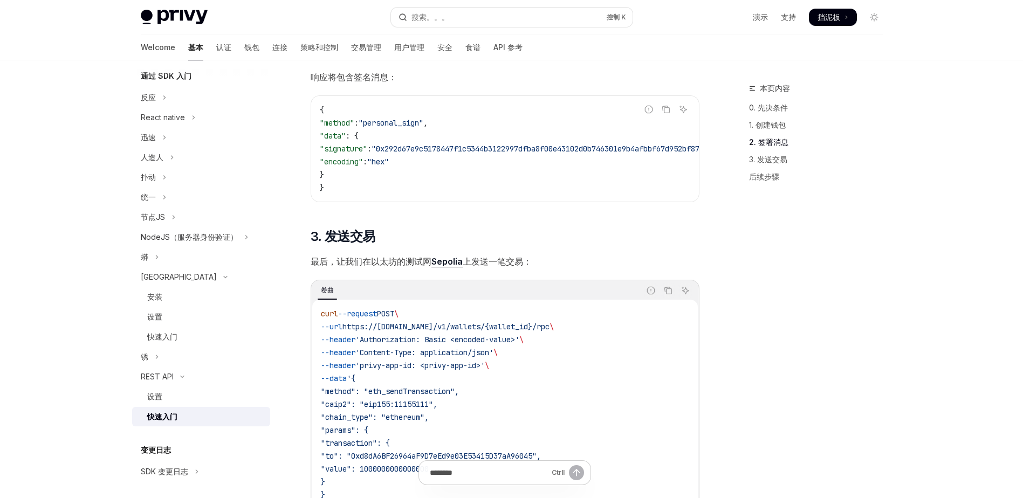
scroll to position [820, 0]
click at [435, 219] on div "​ 0. 先决条件 本指南需要 API 凭据。如果您尚未完成 API 设置指南 ，请立即完成这些步骤。 ​ 1. 创建钱包 让我们创建一个简单的以太坊钱包： …" at bounding box center [505, 108] width 389 height 1544
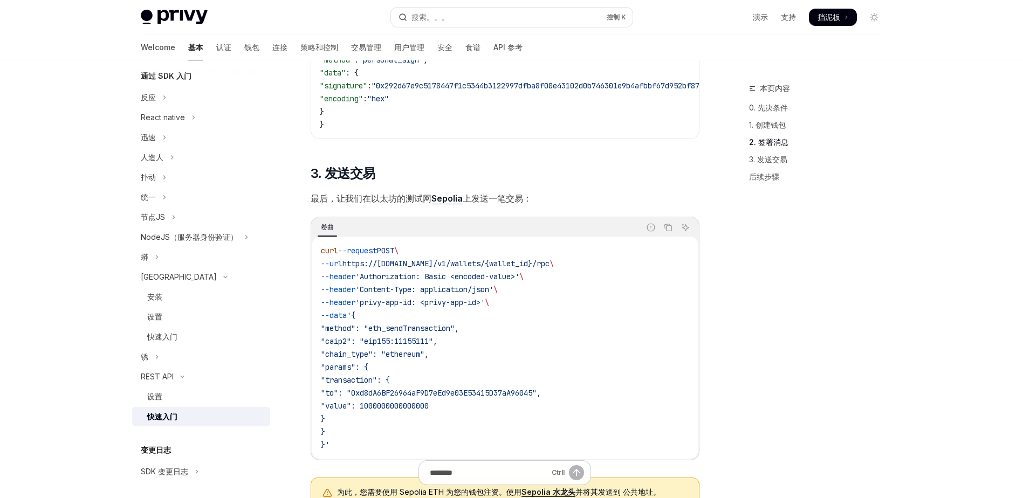
click at [424, 159] on div "​ 0. 先决条件 本指南需要 API 凭据。如果您尚未完成 API 设置指南 ，请立即完成这些步骤。 ​ 1. 创建钱包 让我们创建一个简单的以太坊钱包： …" at bounding box center [505, 43] width 389 height 1544
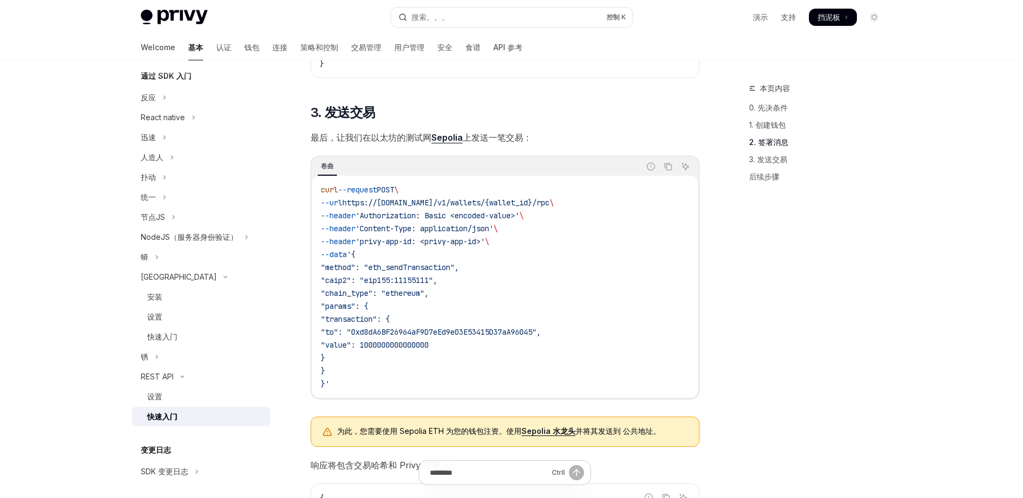
scroll to position [949, 0]
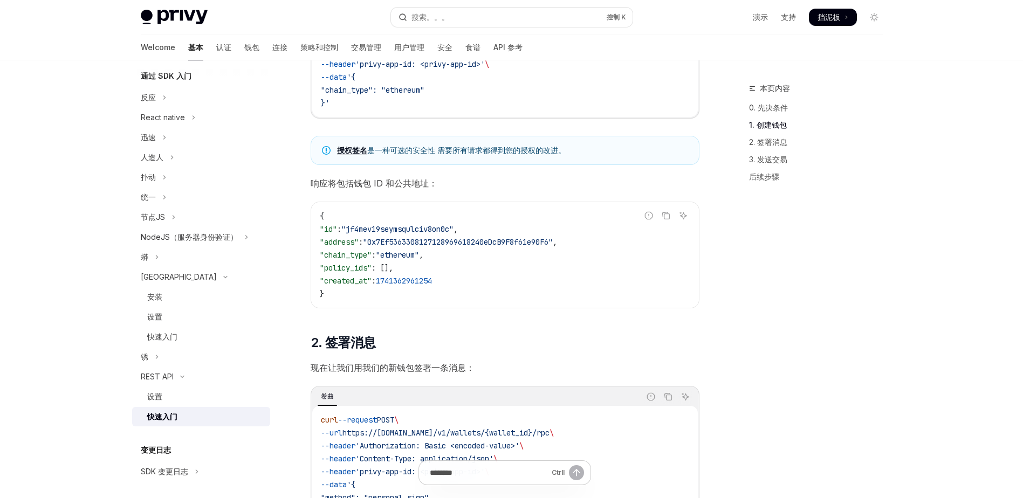
scroll to position [293, 0]
